Goal: Understand process/instructions: Learn how to perform a task or action

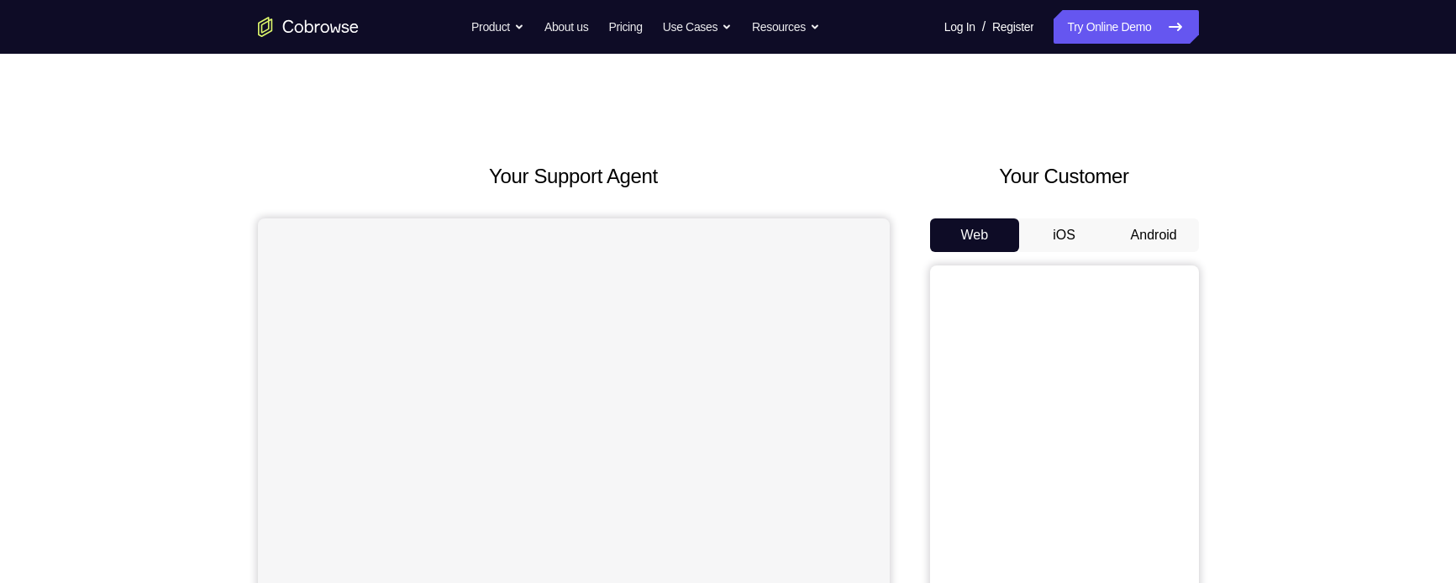
click at [1150, 232] on button "Android" at bounding box center [1154, 235] width 90 height 34
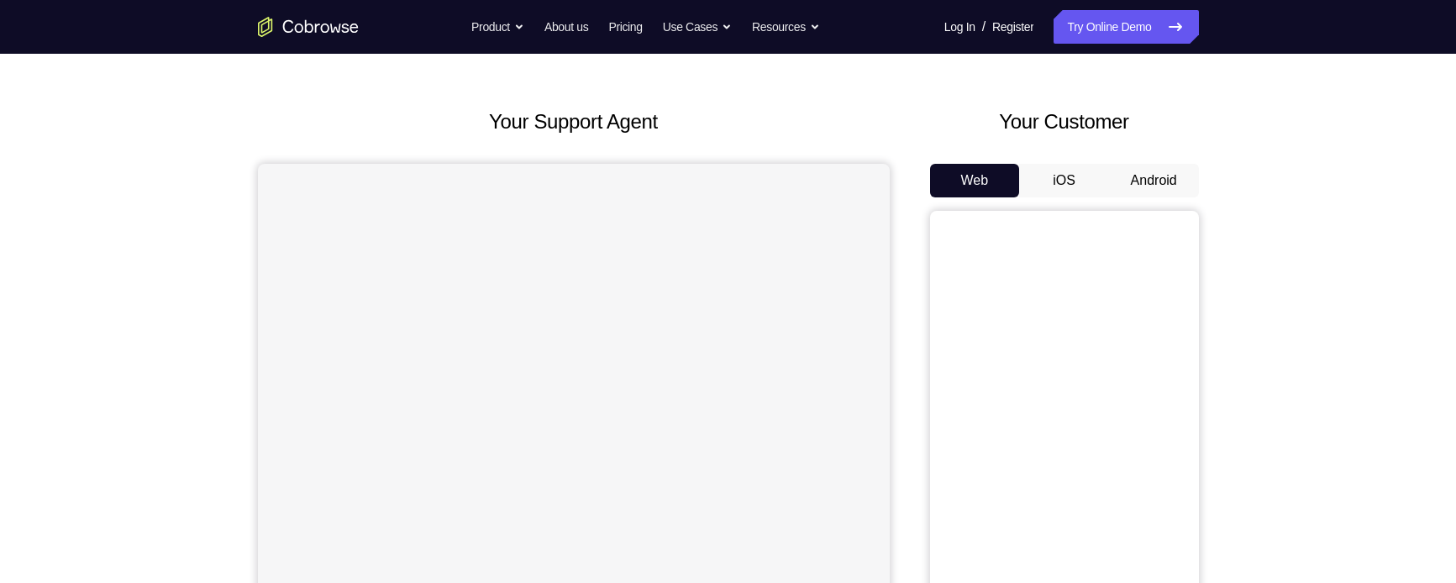
scroll to position [57, 0]
click at [1155, 169] on button "Android" at bounding box center [1154, 178] width 90 height 34
